Goal: Check status: Check status

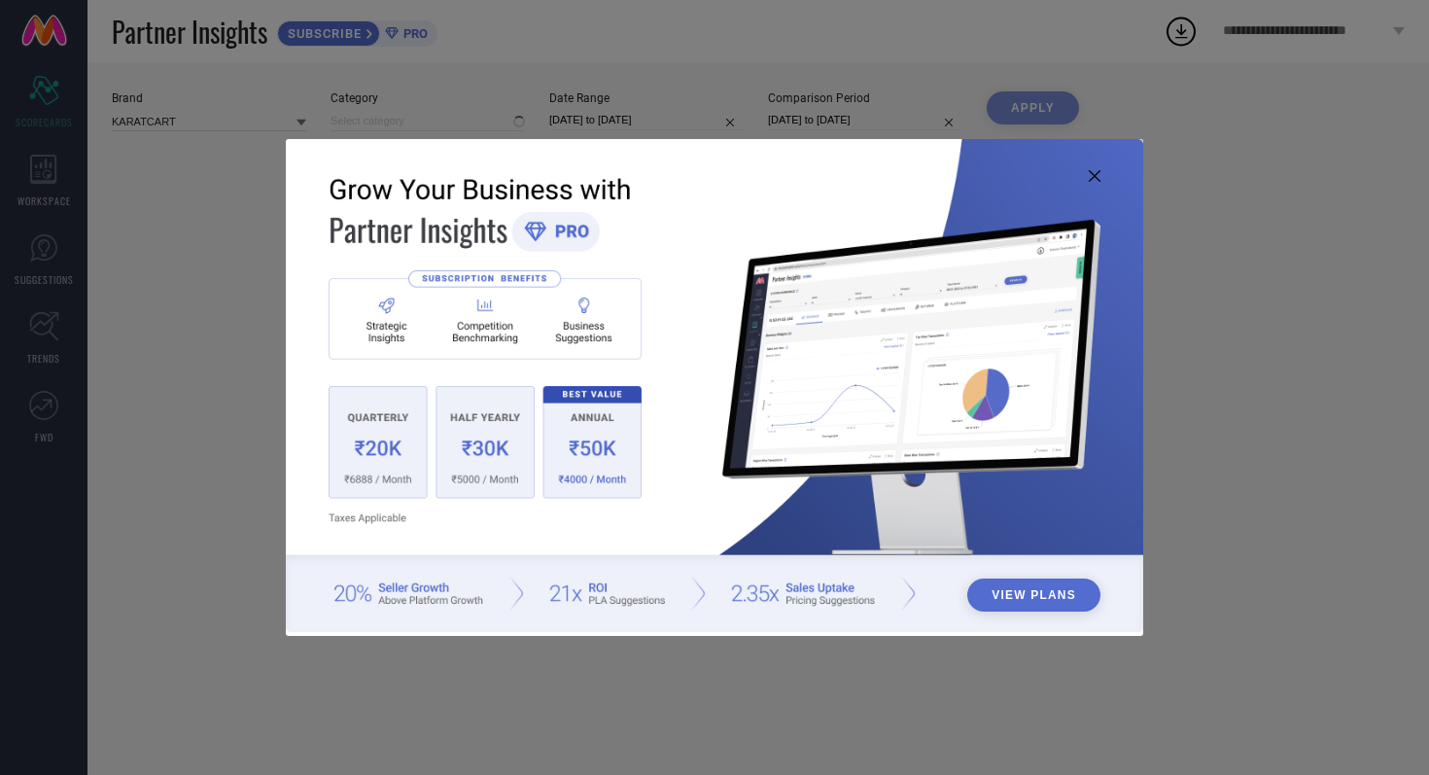
type input "All"
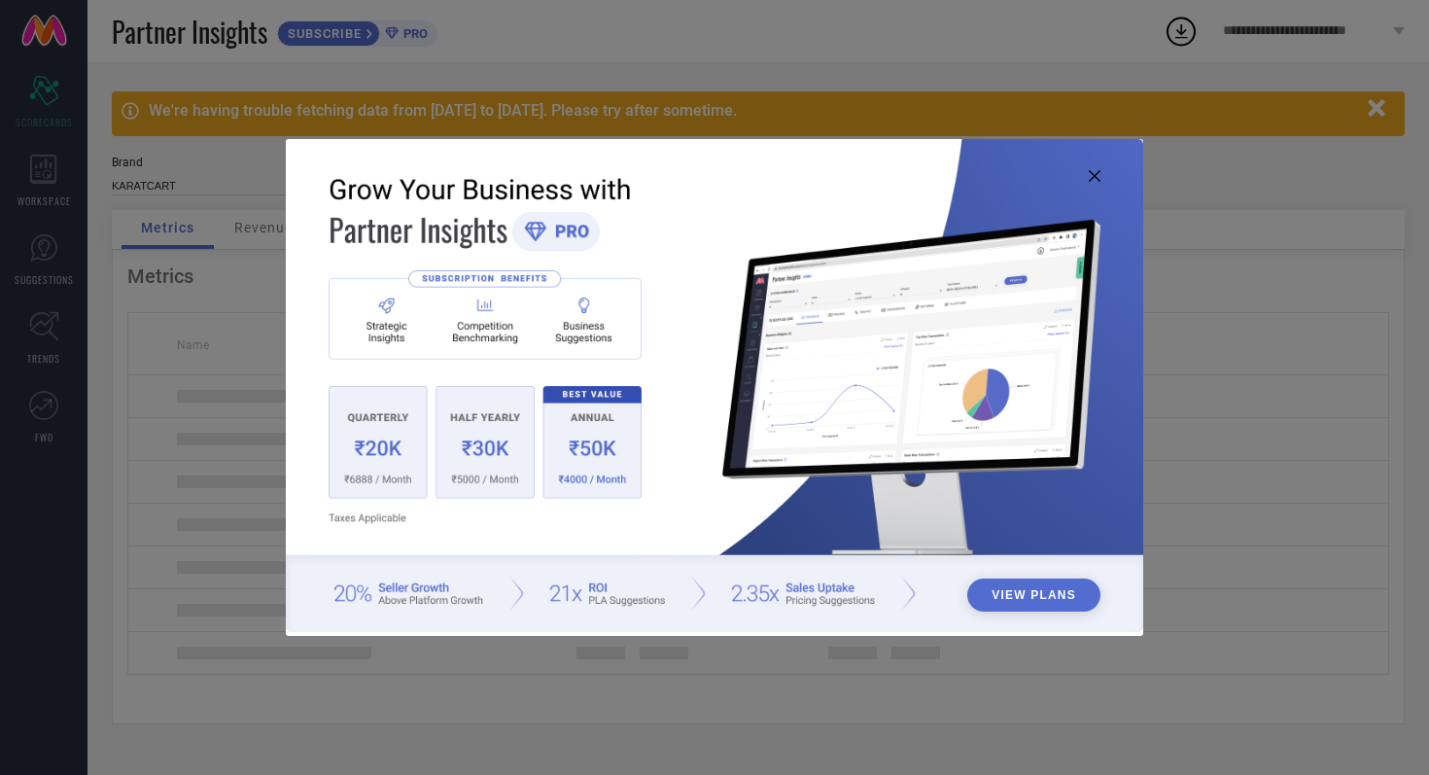
click at [1095, 171] on icon at bounding box center [1094, 176] width 12 height 12
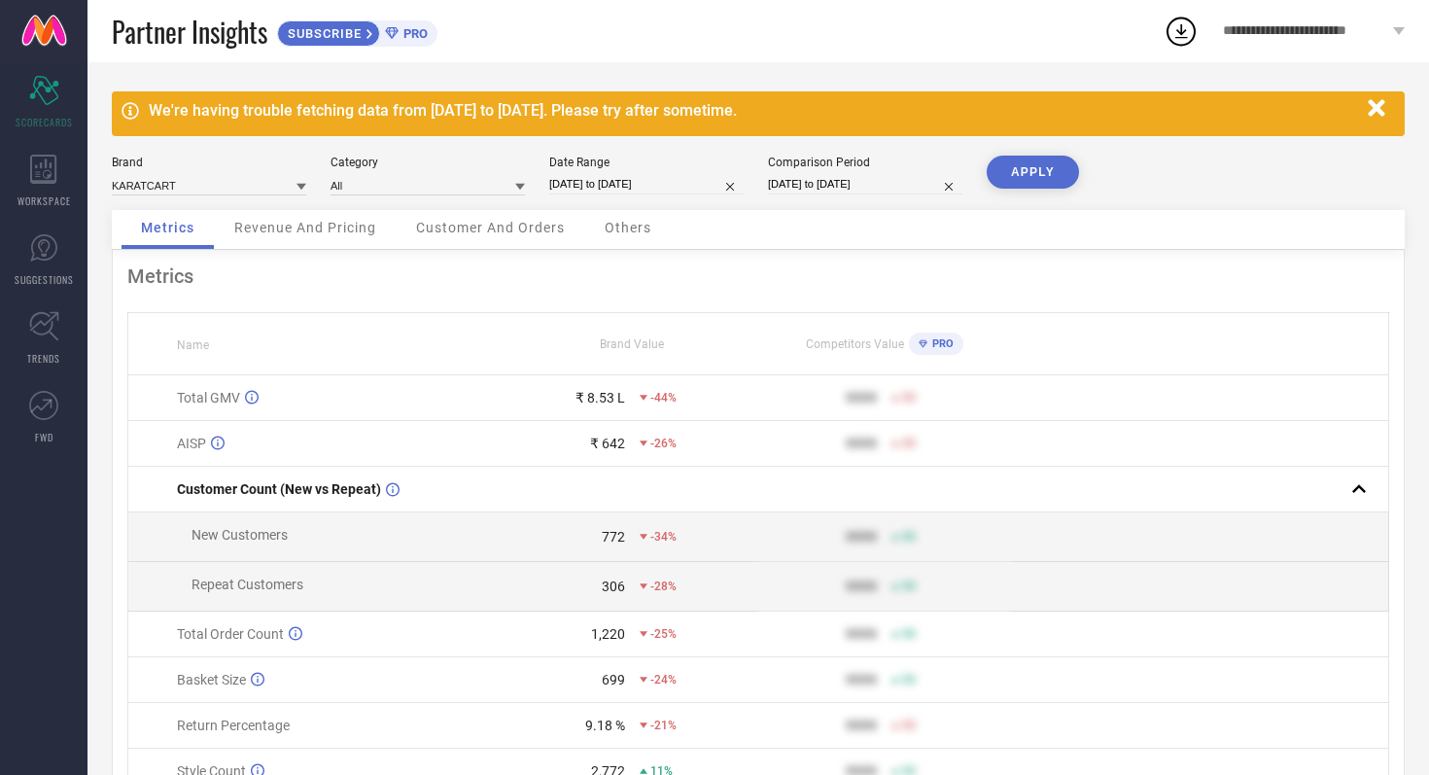
click at [1378, 113] on icon "button" at bounding box center [1375, 107] width 17 height 17
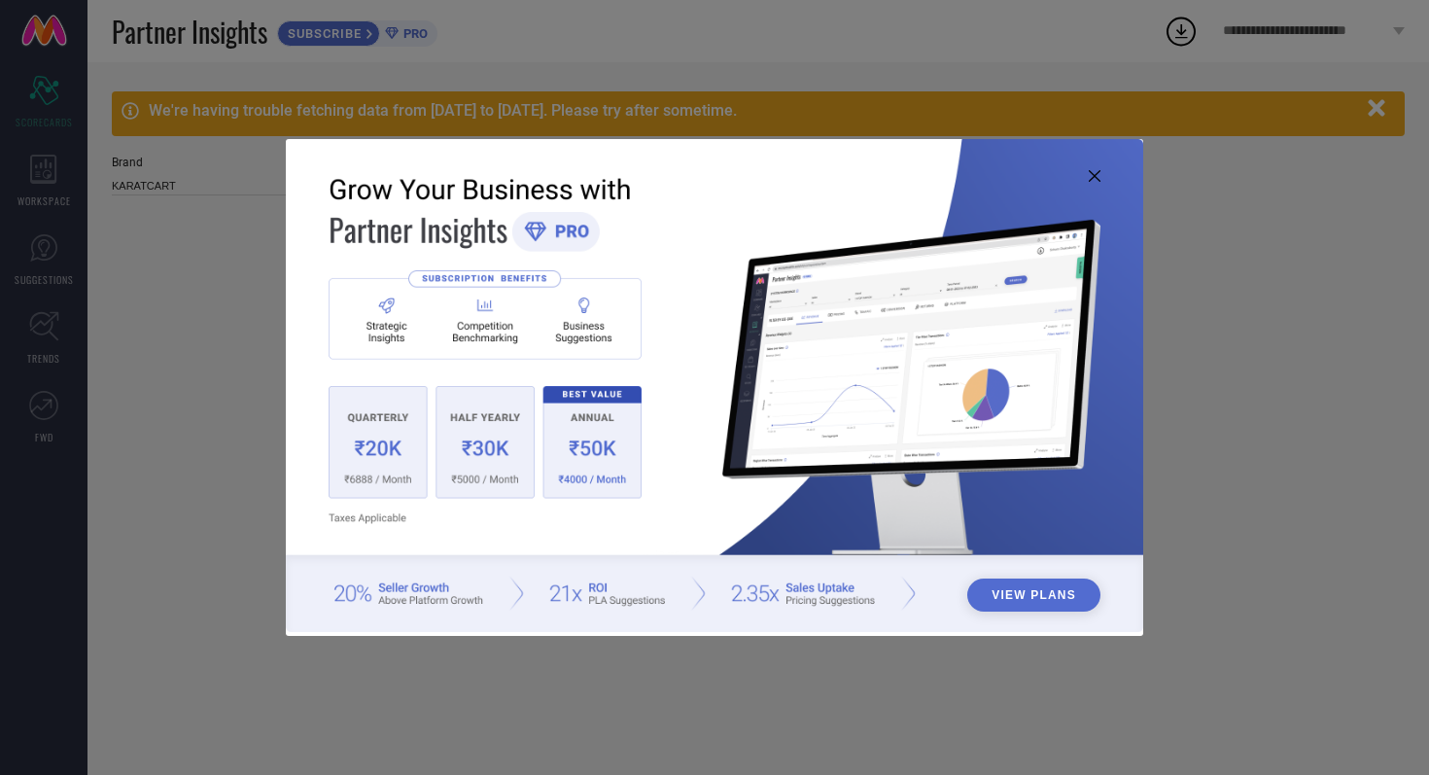
type input "All"
click at [1099, 178] on icon at bounding box center [1094, 176] width 12 height 12
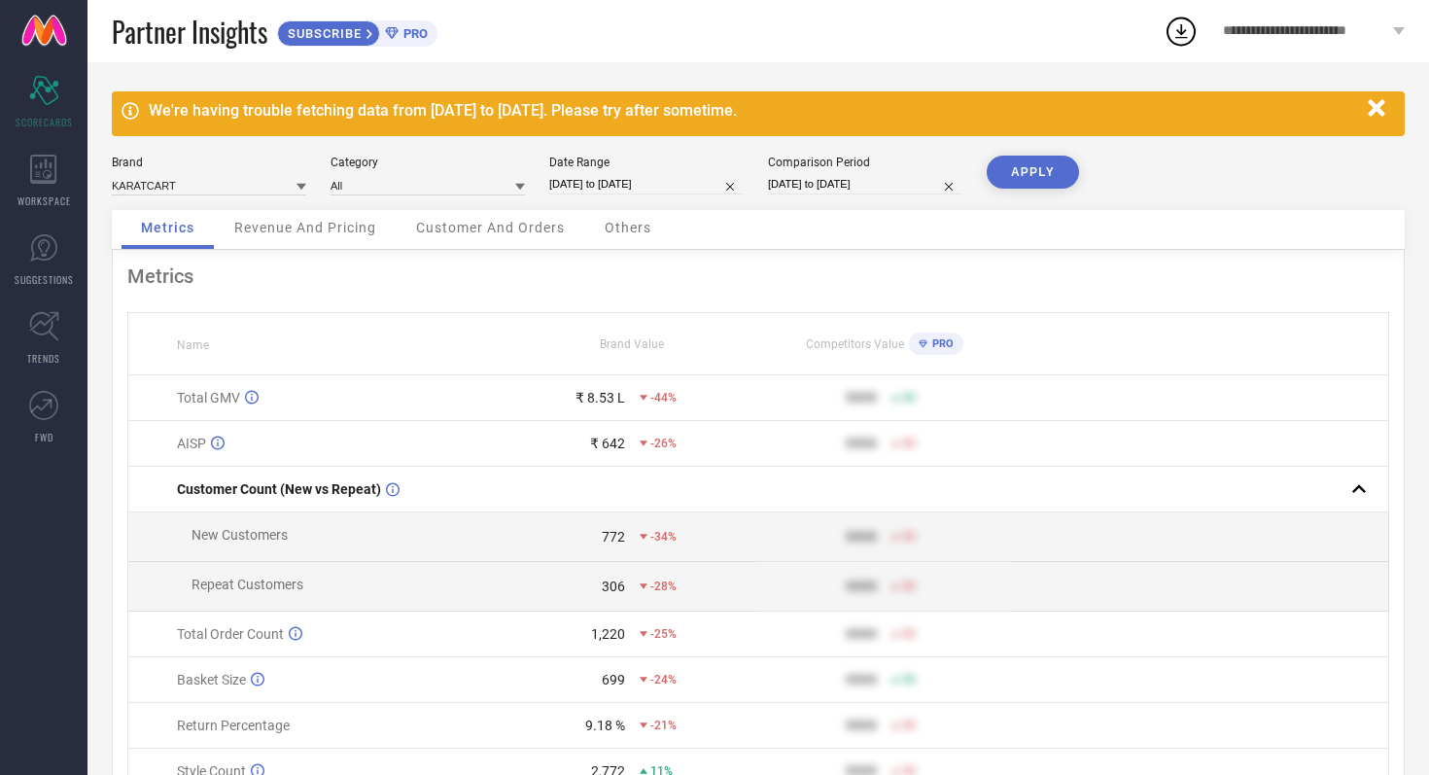
click at [691, 184] on input "[DATE] to [DATE]" at bounding box center [646, 184] width 194 height 20
select select "8"
select select "2025"
select select "9"
select select "2025"
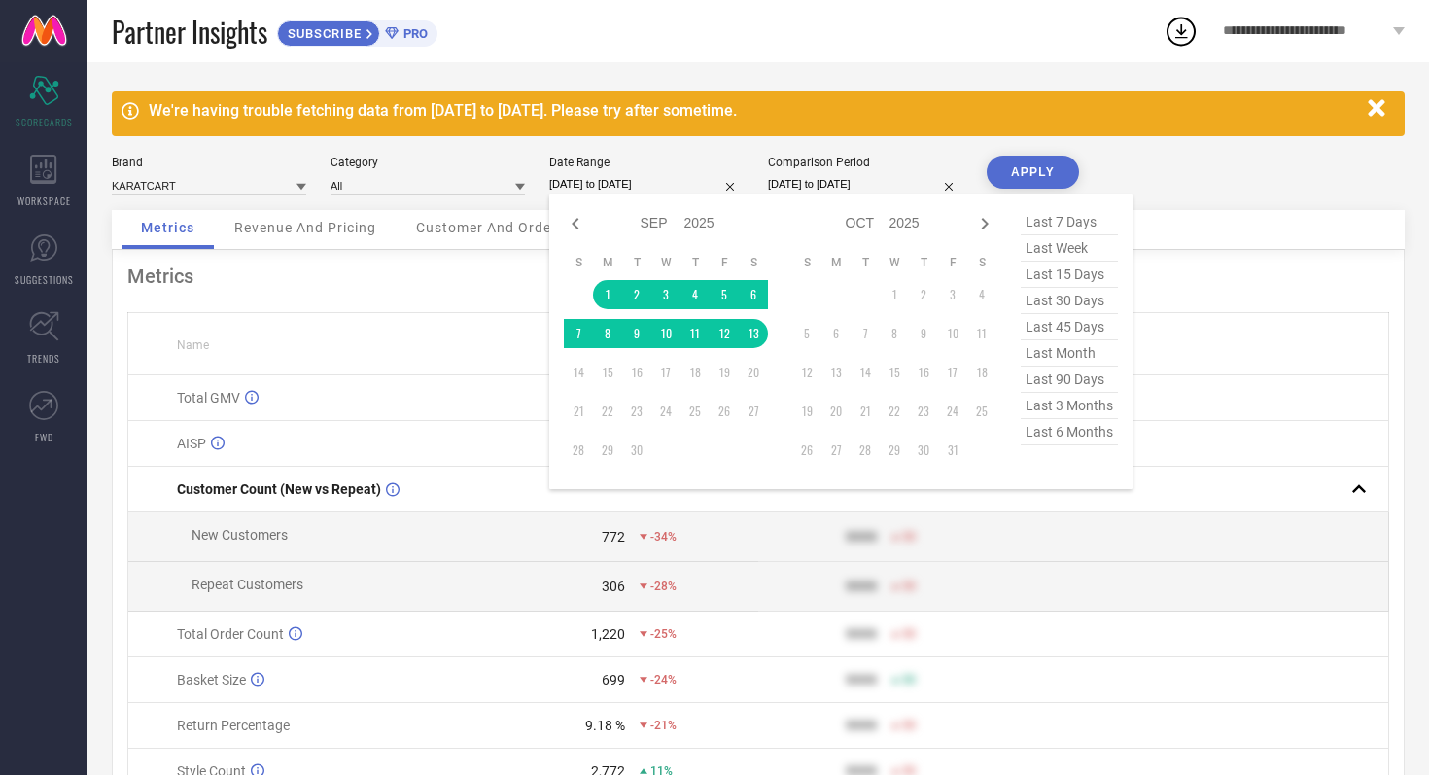
click at [745, 33] on div "Partner Insights SUBSCRIBE PRO" at bounding box center [637, 31] width 1051 height 62
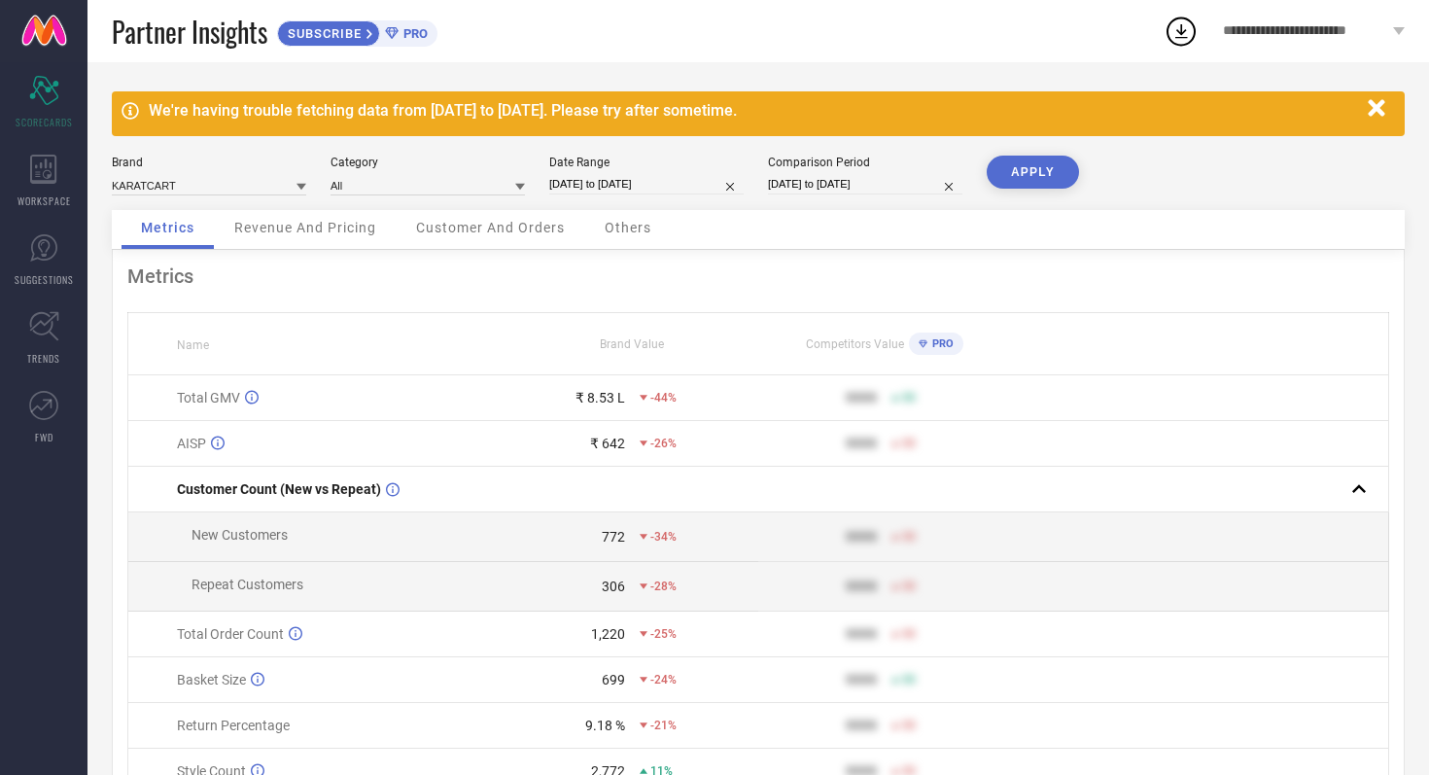
scroll to position [103, 0]
